Goal: Information Seeking & Learning: Ask a question

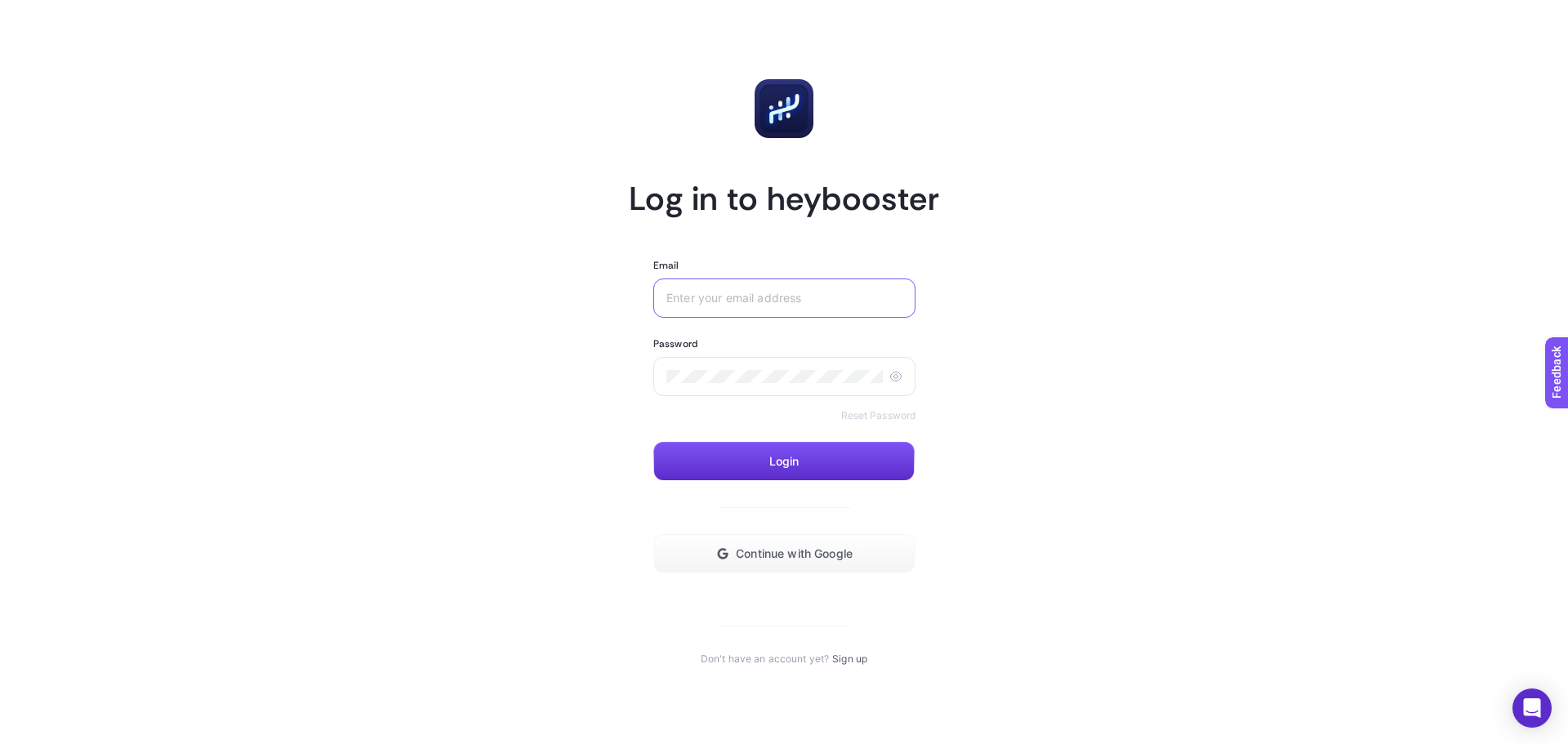
click at [744, 302] on input "Email" at bounding box center [784, 297] width 236 height 13
type input "[EMAIL_ADDRESS][DOMAIN_NAME]"
click at [750, 454] on button "Login" at bounding box center [784, 461] width 261 height 39
click at [851, 562] on button "Continue with Google" at bounding box center [784, 554] width 262 height 39
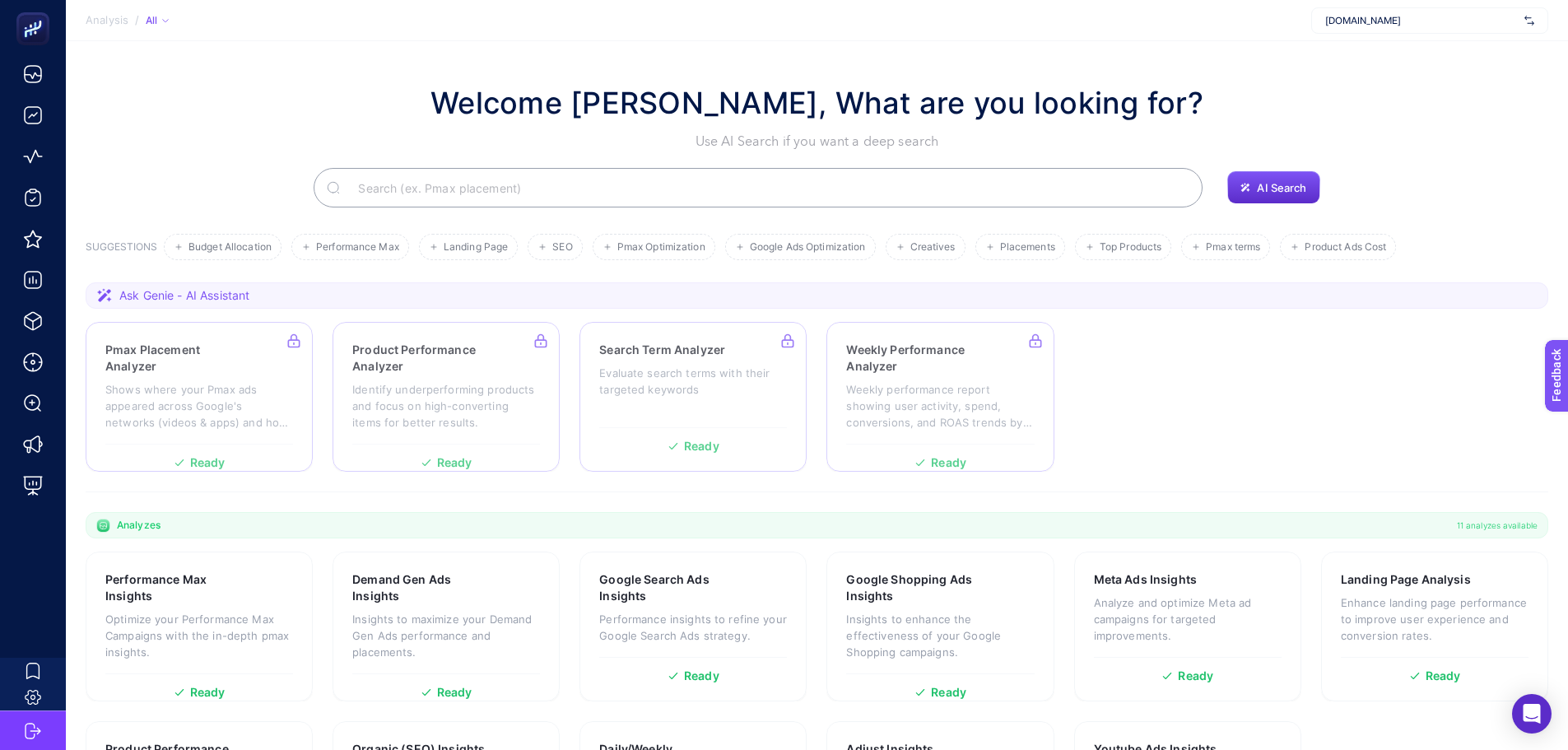
click at [680, 200] on input "Search" at bounding box center [767, 188] width 845 height 46
paste input "Which products have the highest roas in Facebook ads?"
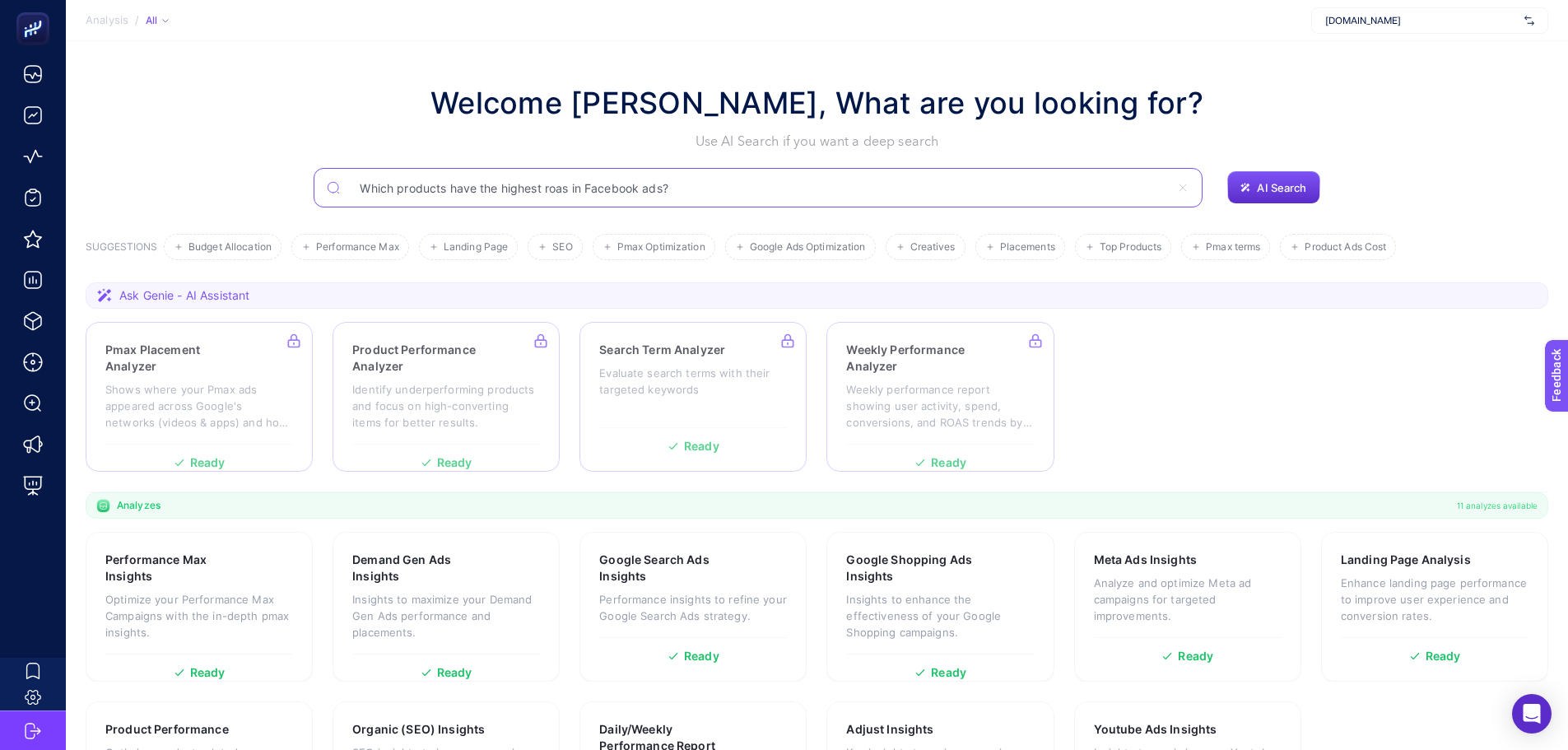
drag, startPoint x: 588, startPoint y: 188, endPoint x: 639, endPoint y: 189, distance: 51.0
click at [639, 189] on input "Which products have the highest roas in Facebook ads?" at bounding box center [758, 188] width 823 height 46
type input "Which products have the highest roas in meta ads?"
click at [1291, 185] on span "AI Search" at bounding box center [1281, 187] width 49 height 13
click at [1293, 188] on span "AI Search" at bounding box center [1281, 187] width 49 height 13
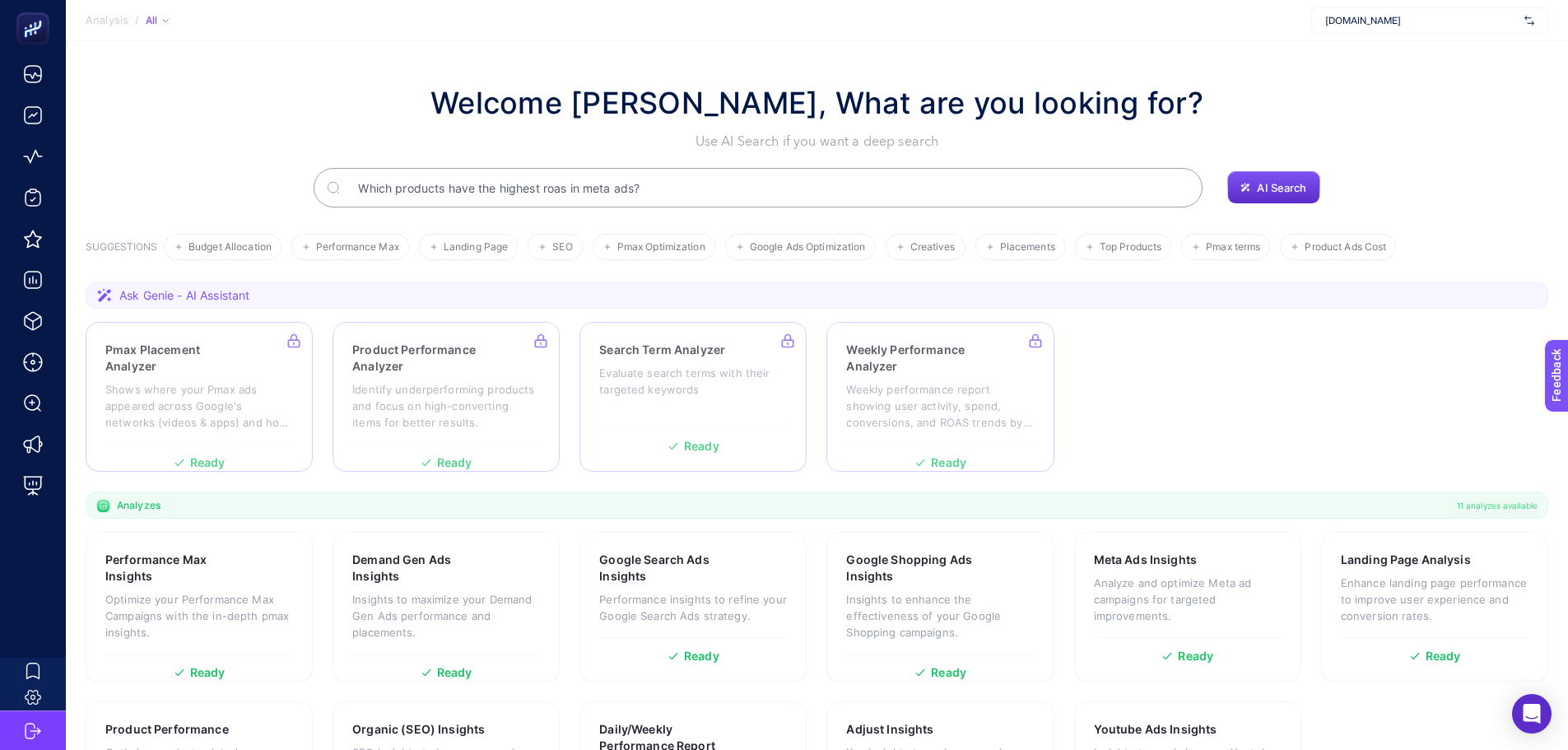
click at [1158, 195] on input "Which products have the highest roas in meta ads?" at bounding box center [767, 188] width 845 height 46
click at [1244, 179] on button "AI Search" at bounding box center [1273, 188] width 92 height 33
click at [1277, 186] on span "AI Search" at bounding box center [1281, 187] width 49 height 13
click at [1277, 187] on span "AI Search" at bounding box center [1281, 187] width 49 height 13
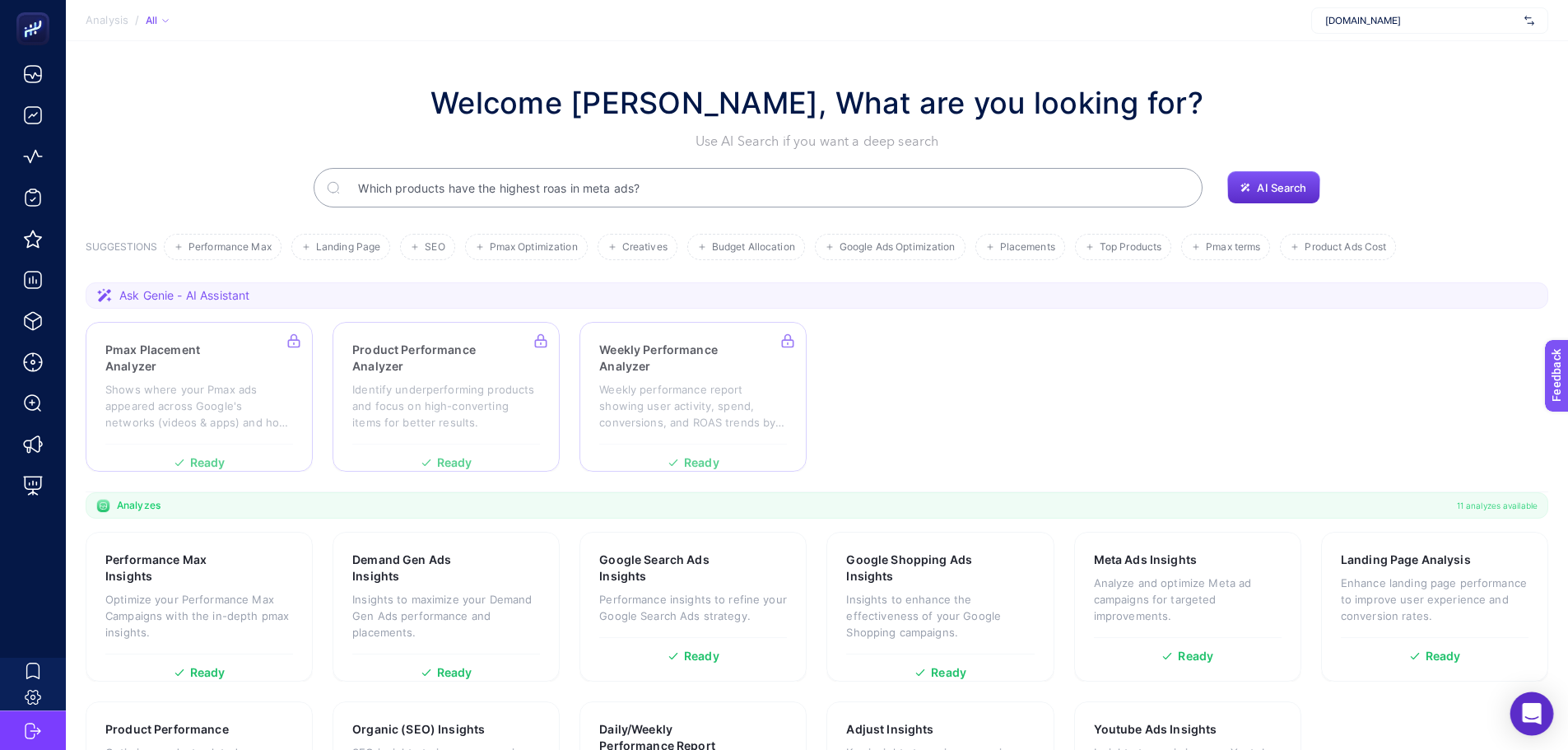
click at [1538, 702] on div "Open Intercom Messenger" at bounding box center [1532, 714] width 44 height 44
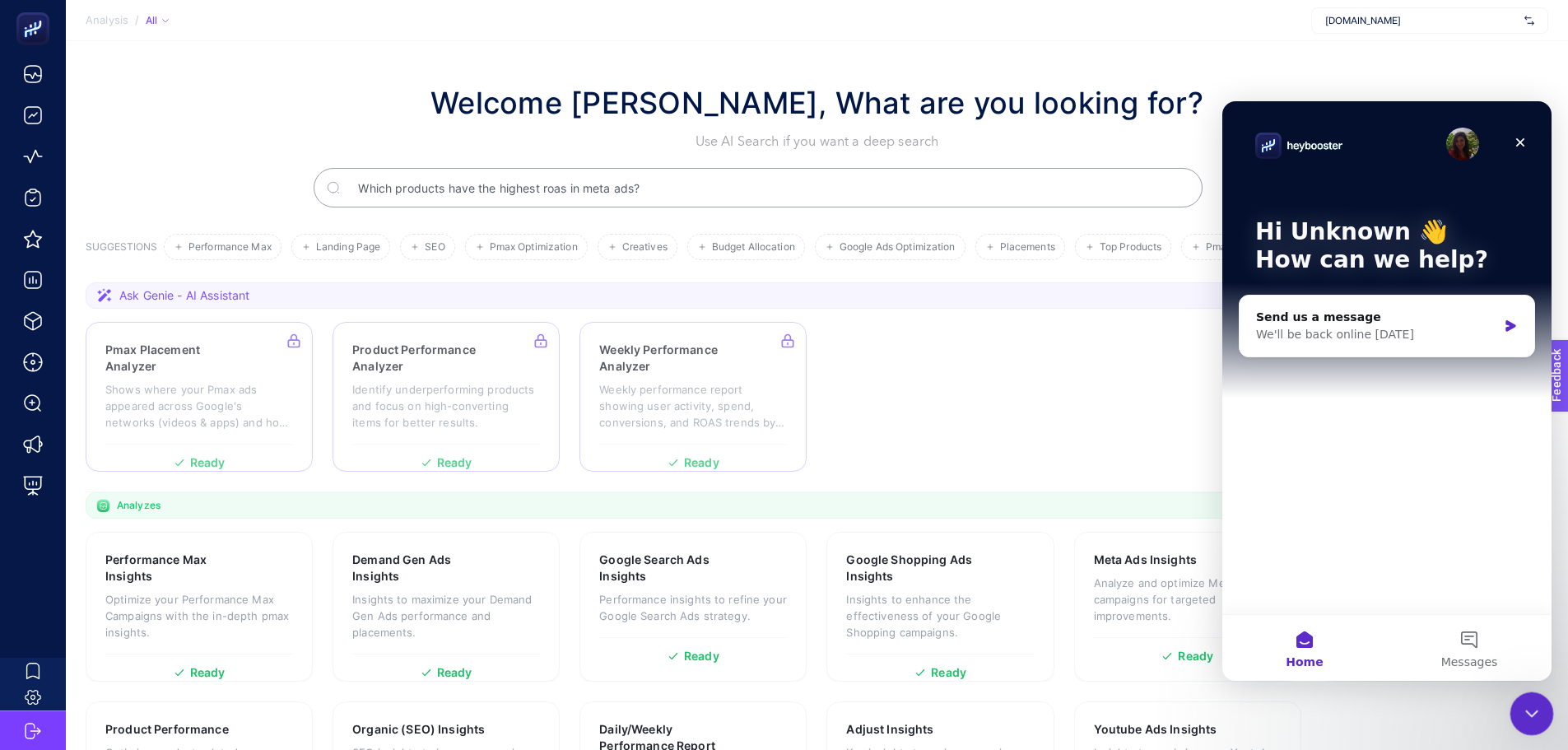
click at [1532, 711] on icon "Close Intercom Messenger" at bounding box center [1528, 711] width 11 height 7
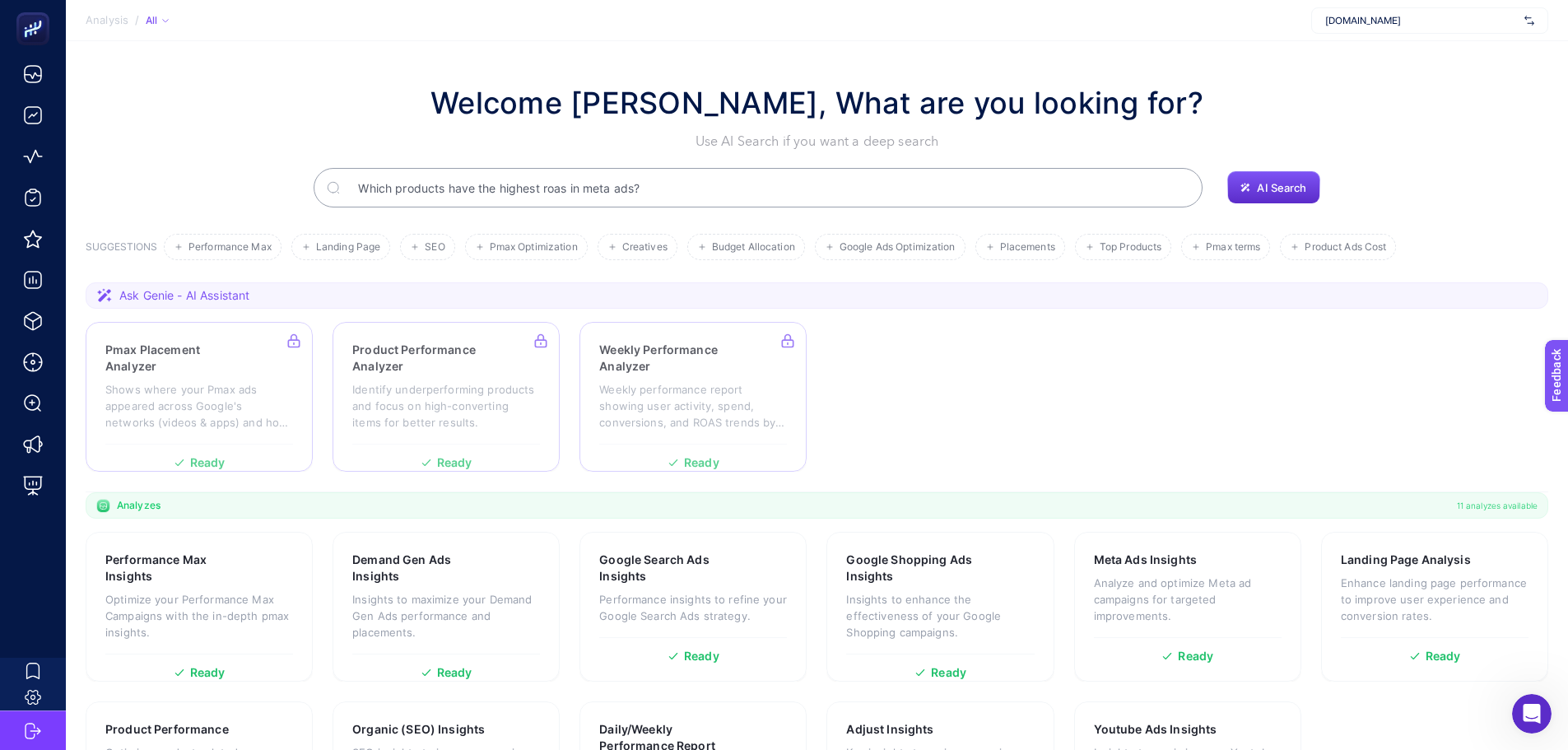
click at [767, 192] on input "Which products have the highest roas in meta ads?" at bounding box center [767, 188] width 845 height 46
click at [1274, 184] on span "AI Search" at bounding box center [1281, 187] width 49 height 13
click at [1283, 184] on span "AI Search" at bounding box center [1281, 187] width 49 height 13
click at [1065, 186] on input "Which products have the highest roas in meta ads?" at bounding box center [767, 188] width 845 height 46
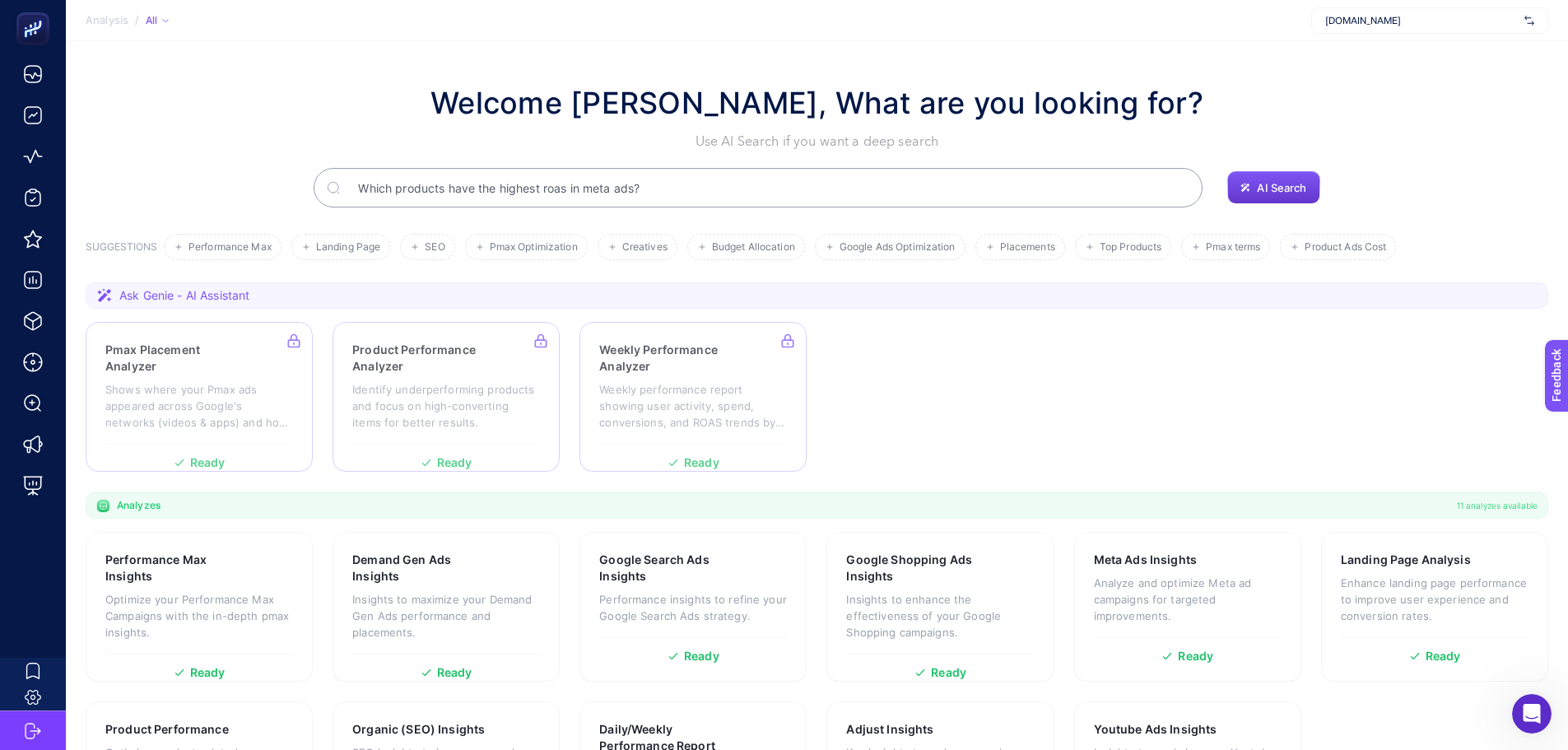
click at [1265, 178] on button "AI Search" at bounding box center [1273, 188] width 92 height 33
click at [164, 298] on span "Ask Genie - AI Assistant" at bounding box center [184, 295] width 130 height 16
click at [103, 290] on icon at bounding box center [104, 295] width 15 height 14
click at [210, 361] on div at bounding box center [199, 397] width 227 height 150
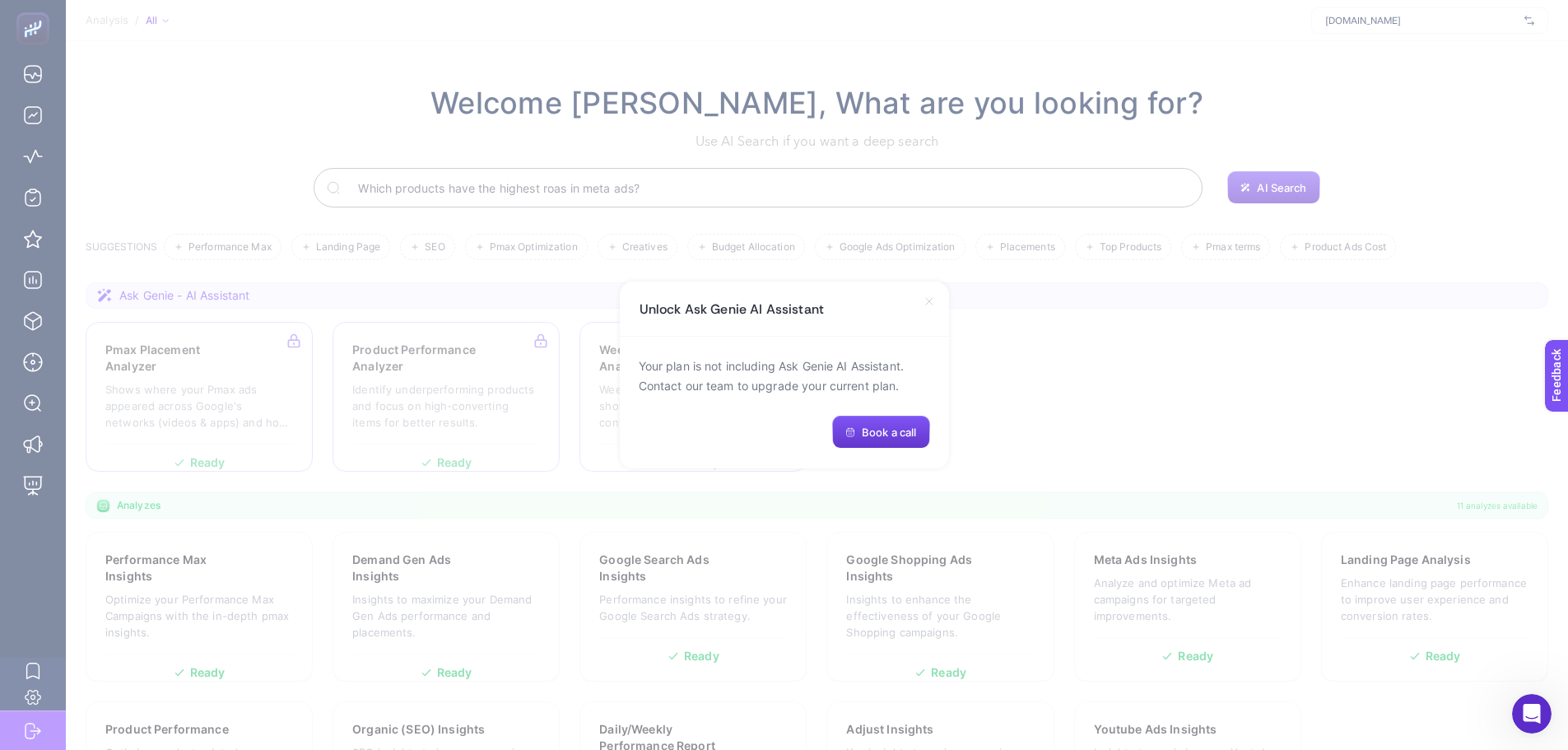
click at [898, 434] on span "Book a call" at bounding box center [889, 431] width 54 height 13
